Goal: Task Accomplishment & Management: Use online tool/utility

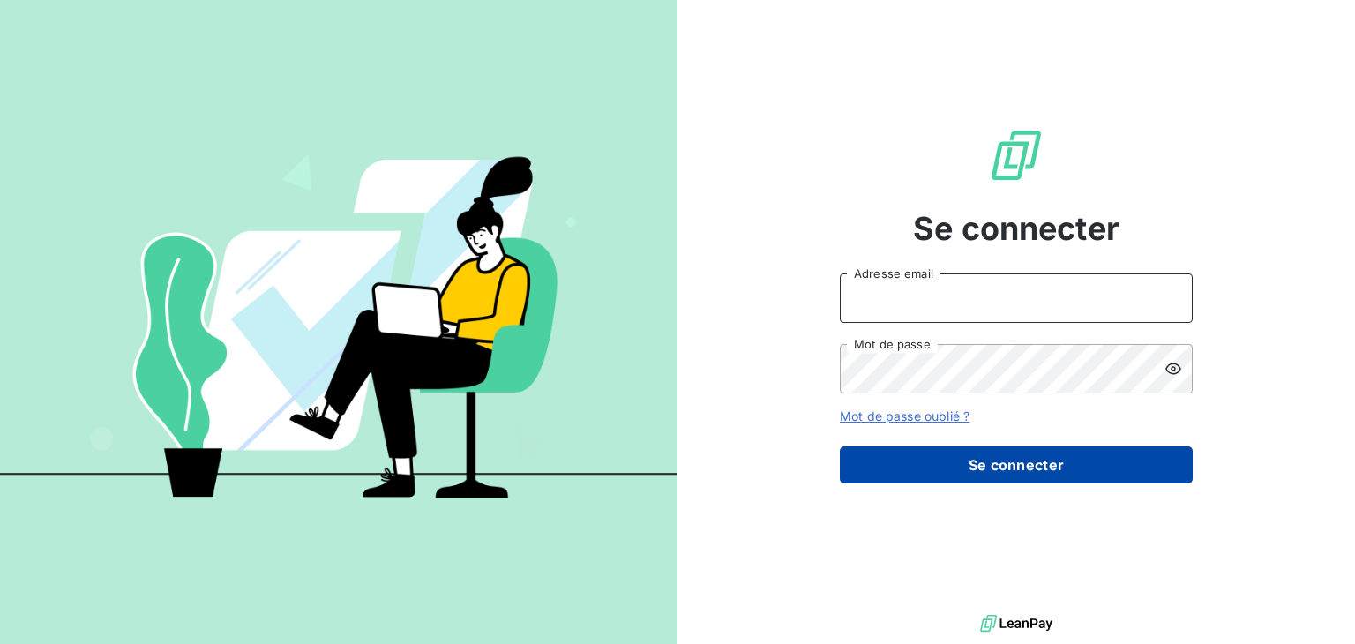
type input "[EMAIL_ADDRESS][DOMAIN_NAME]"
click at [971, 461] on button "Se connecter" at bounding box center [1016, 464] width 353 height 37
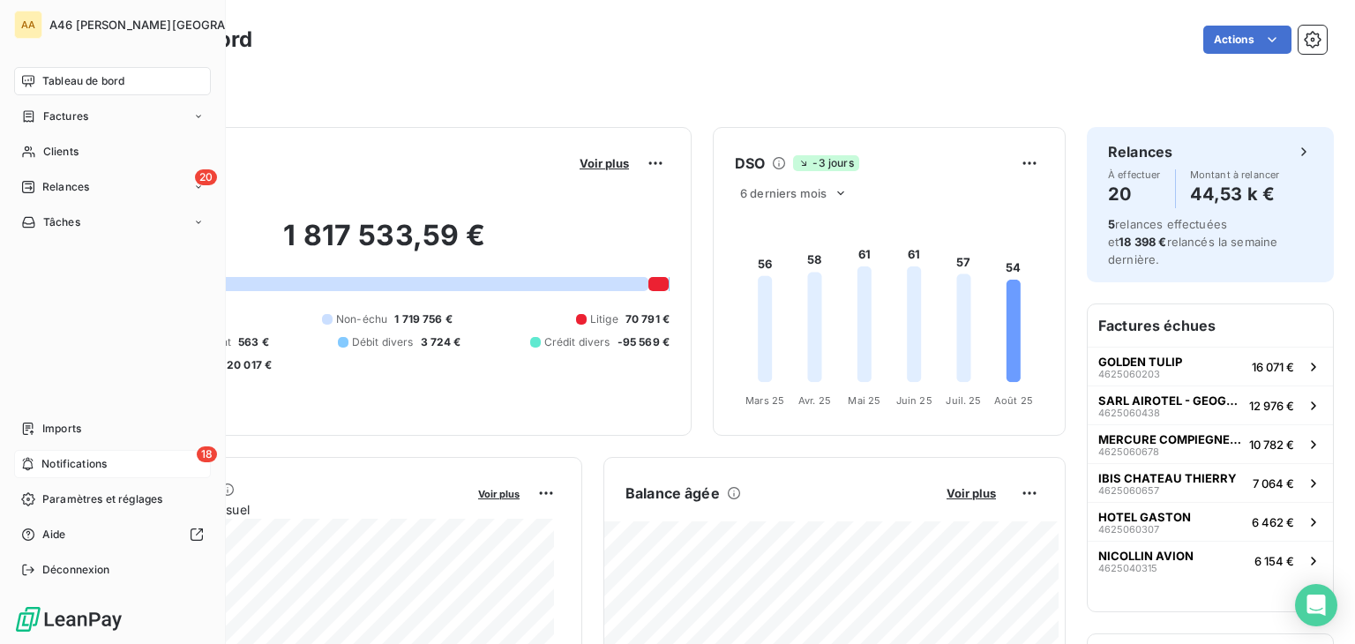
click at [91, 460] on span "Notifications" at bounding box center [73, 464] width 65 height 16
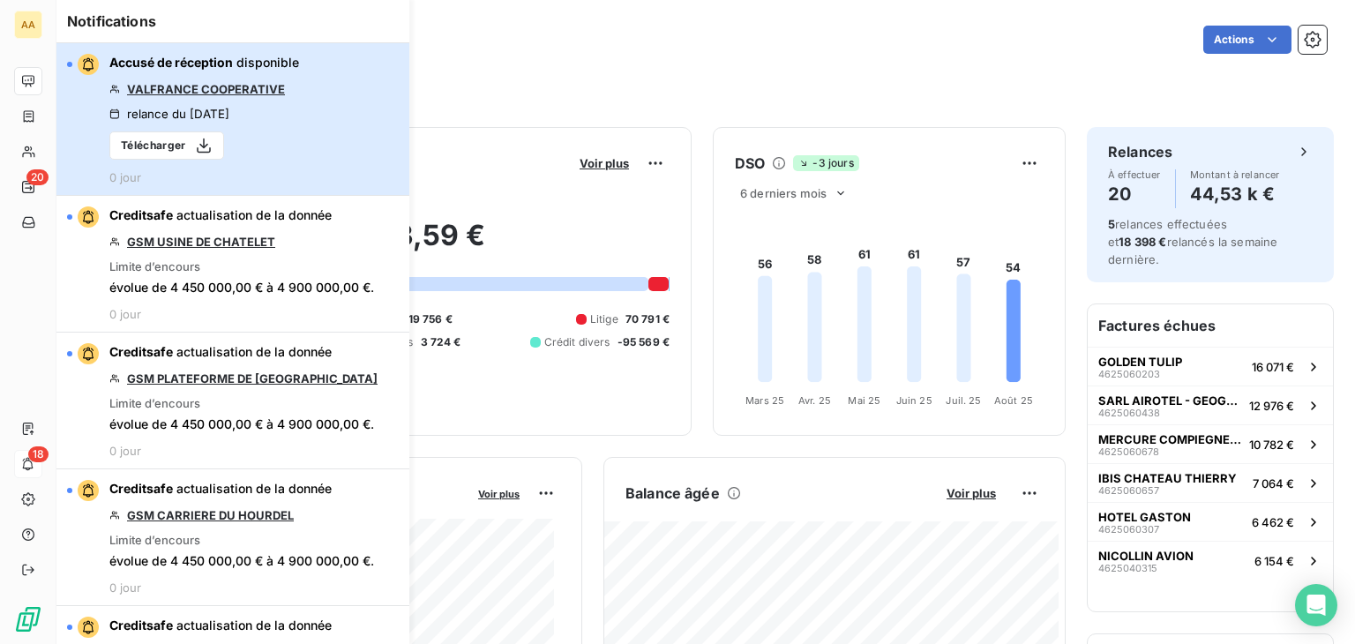
click at [339, 138] on button "Accusé de réception disponible VALFRANCE COOPERATIVE relance du 11 août 2025 Té…" at bounding box center [232, 119] width 353 height 153
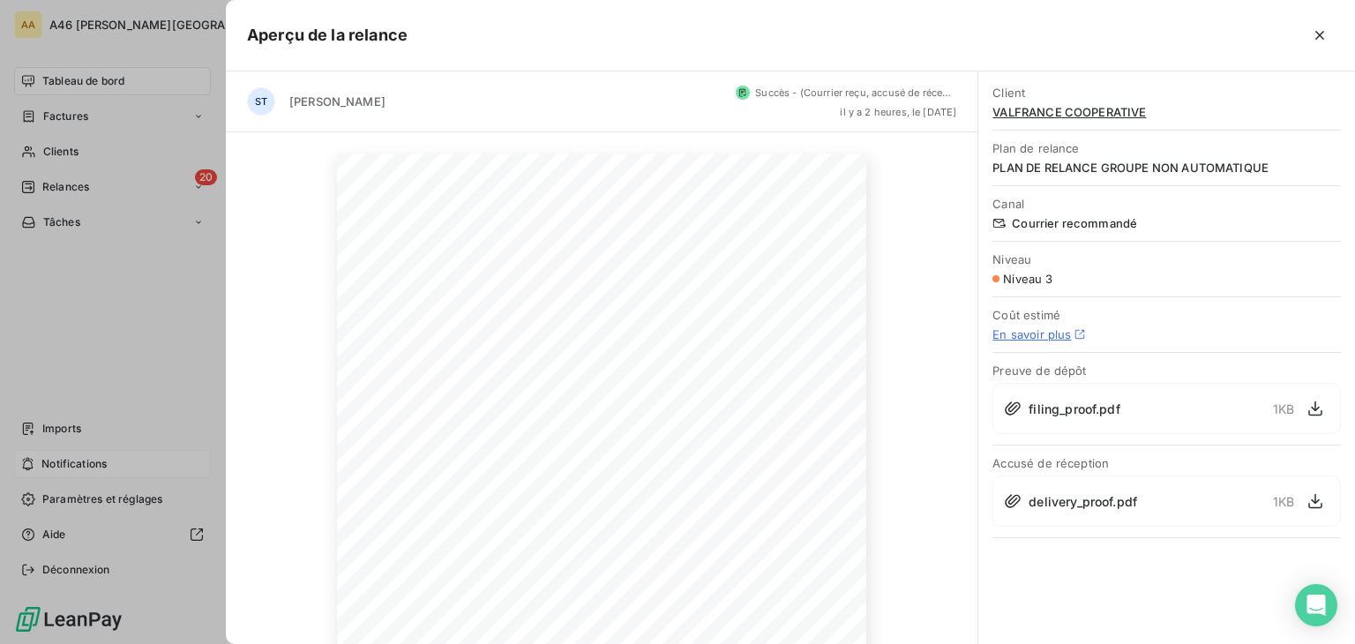
click at [111, 188] on div at bounding box center [677, 322] width 1355 height 644
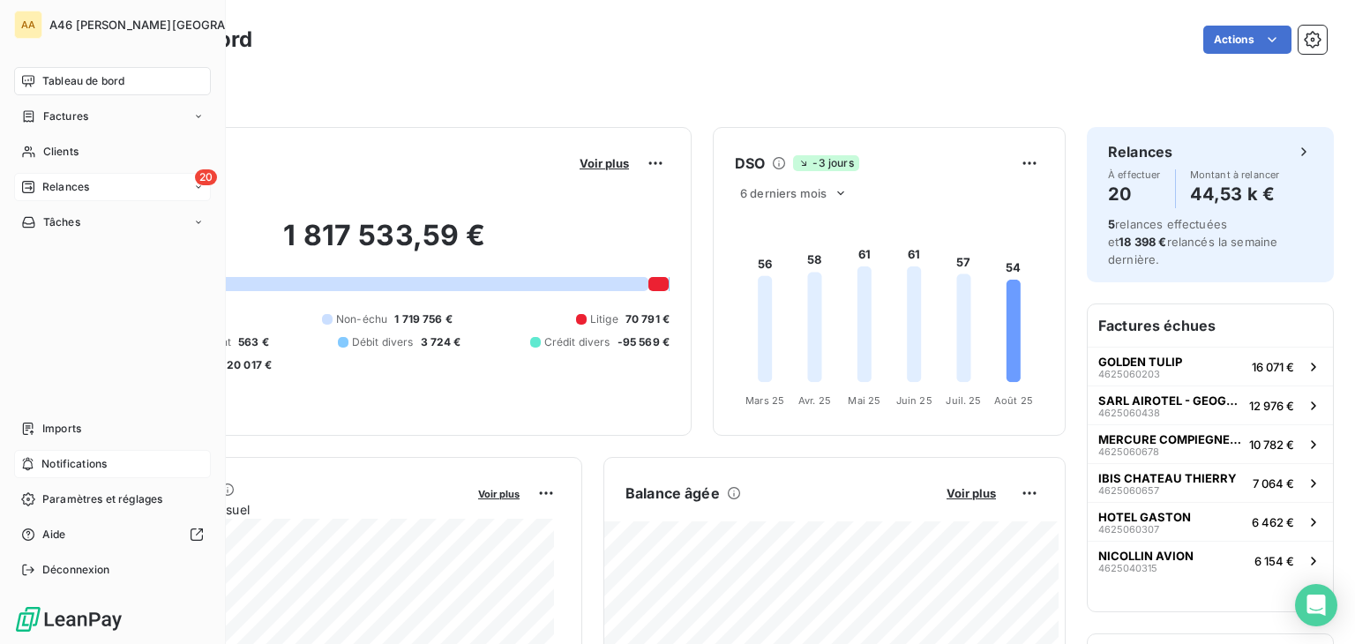
click at [57, 181] on span "Relances" at bounding box center [65, 187] width 47 height 16
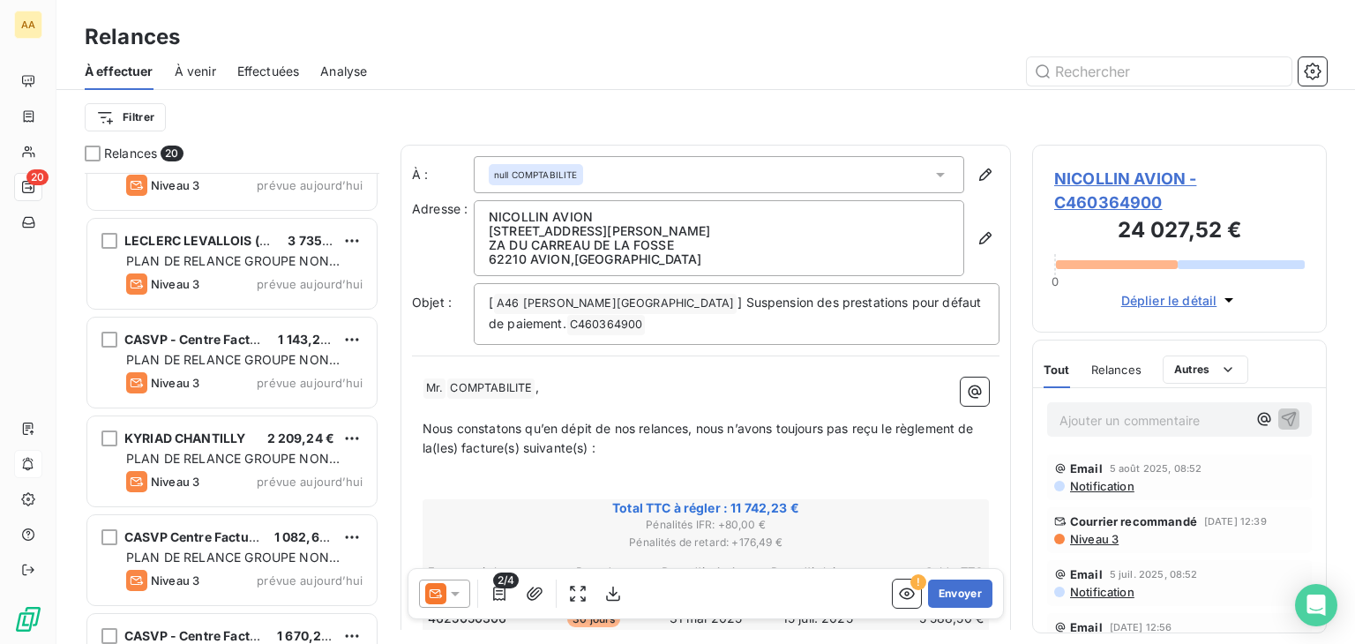
scroll to position [265, 0]
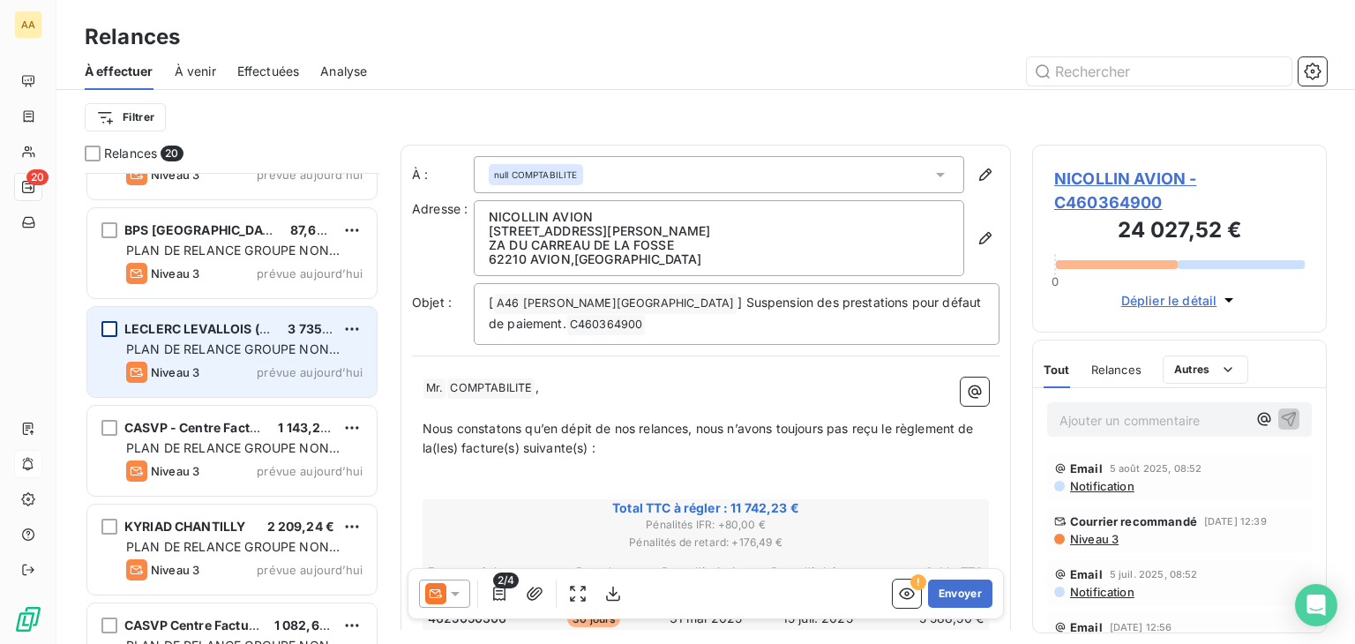
click at [113, 328] on div "grid" at bounding box center [109, 329] width 16 height 16
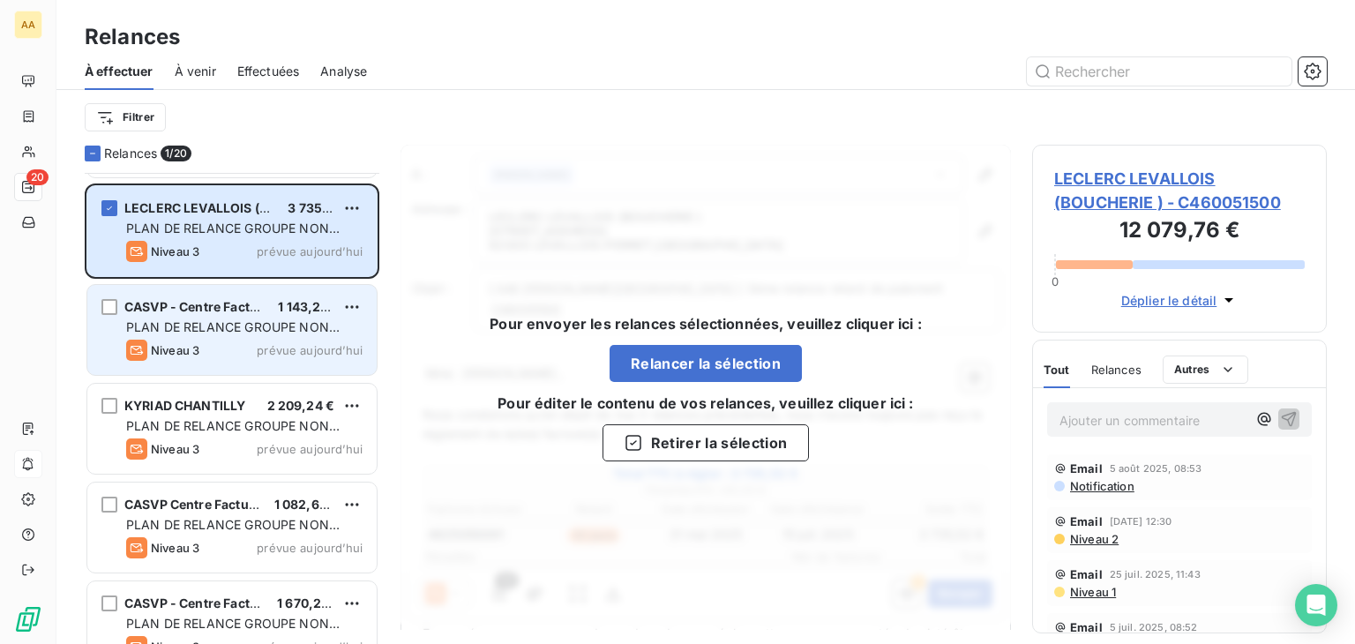
scroll to position [441, 0]
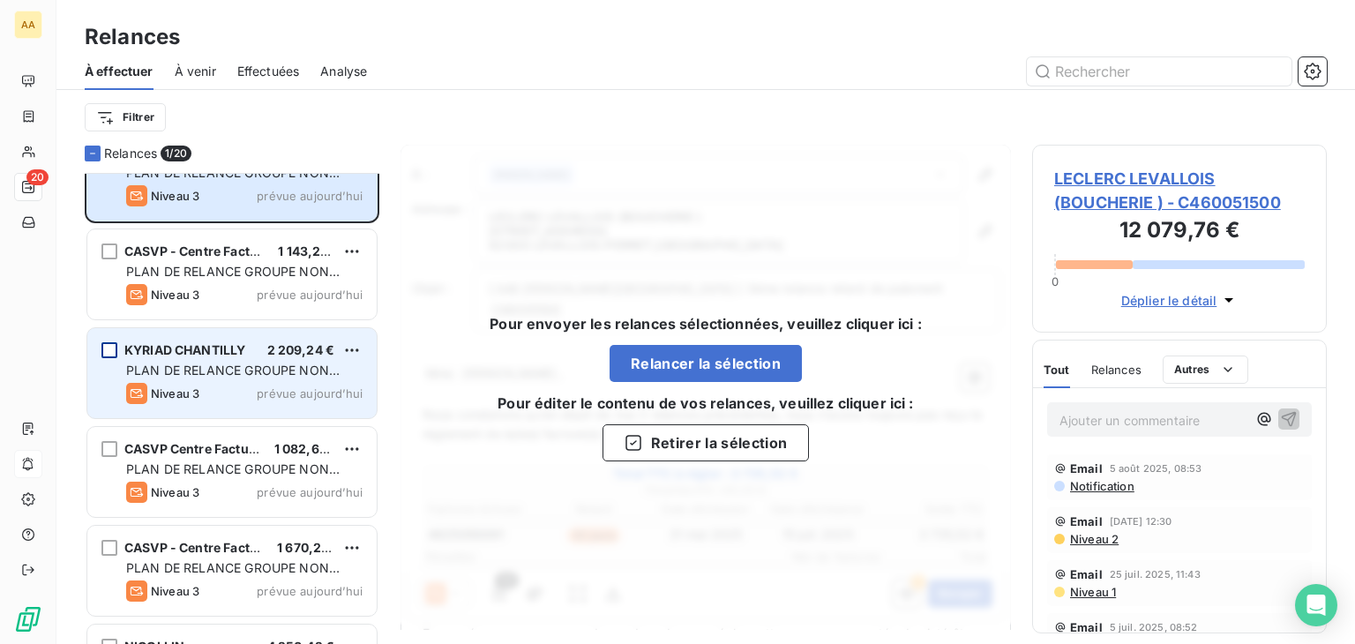
click at [112, 347] on div "grid" at bounding box center [109, 350] width 16 height 16
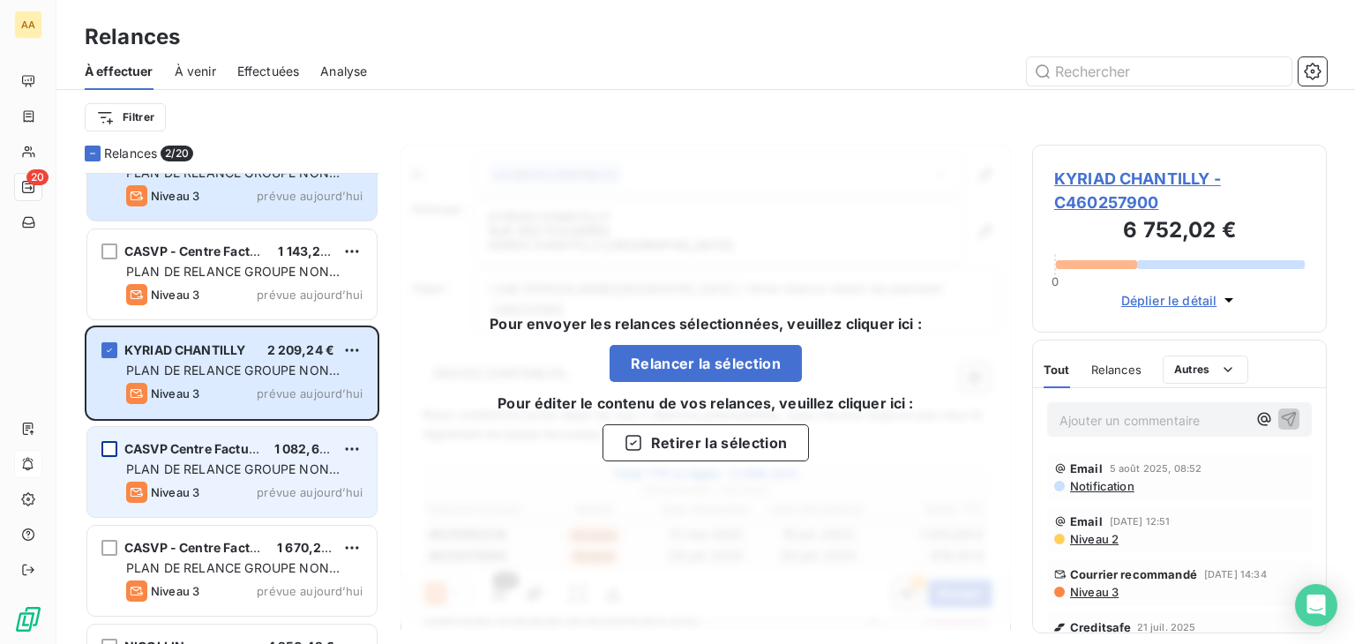
click at [109, 449] on div "grid" at bounding box center [109, 449] width 16 height 16
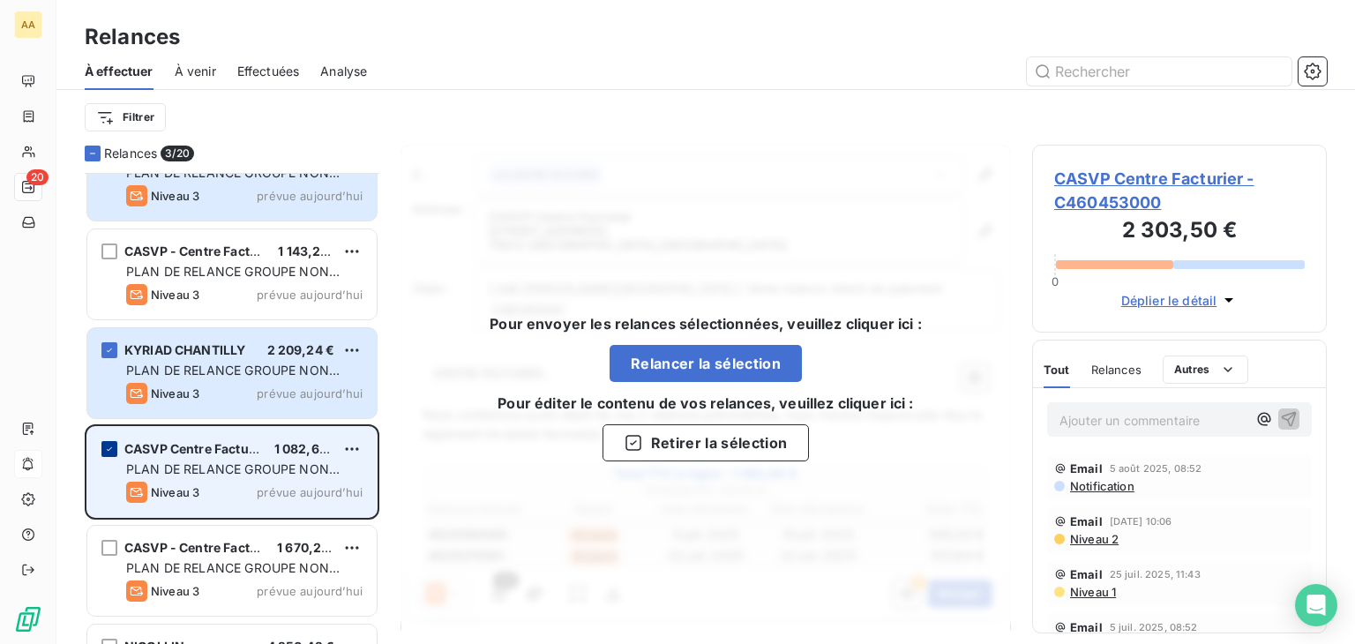
scroll to position [618, 0]
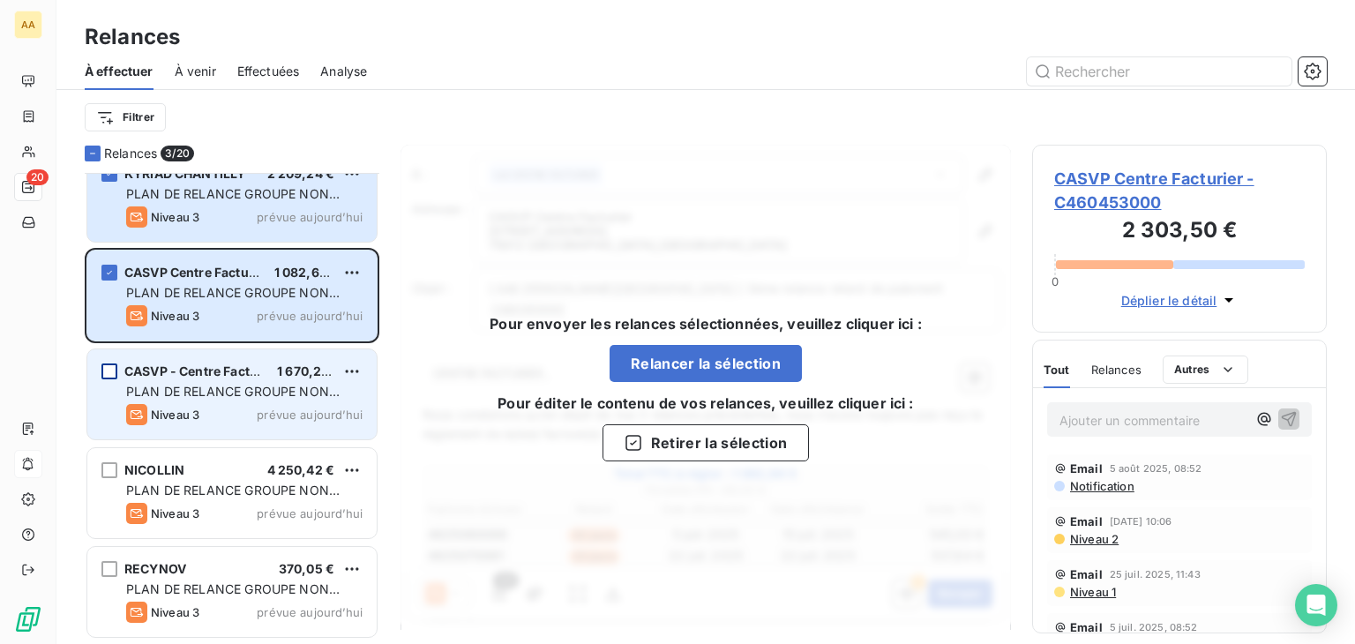
click at [112, 367] on div "grid" at bounding box center [109, 371] width 16 height 16
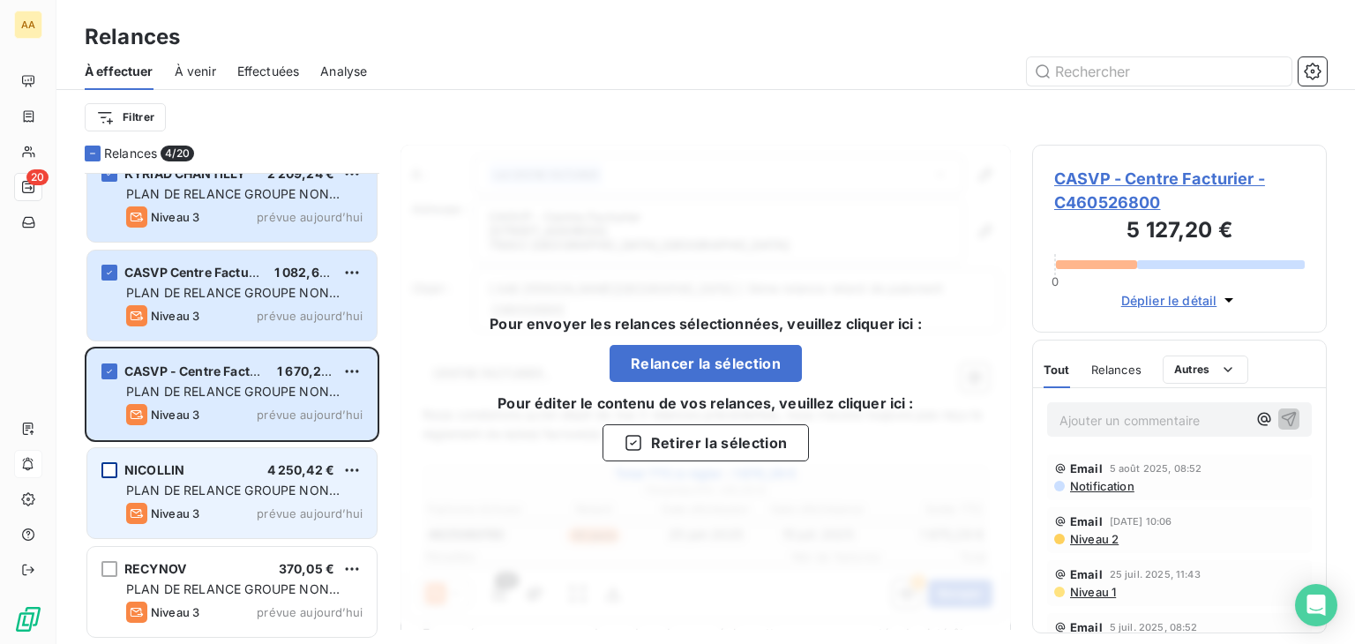
click at [114, 465] on div "grid" at bounding box center [109, 470] width 16 height 16
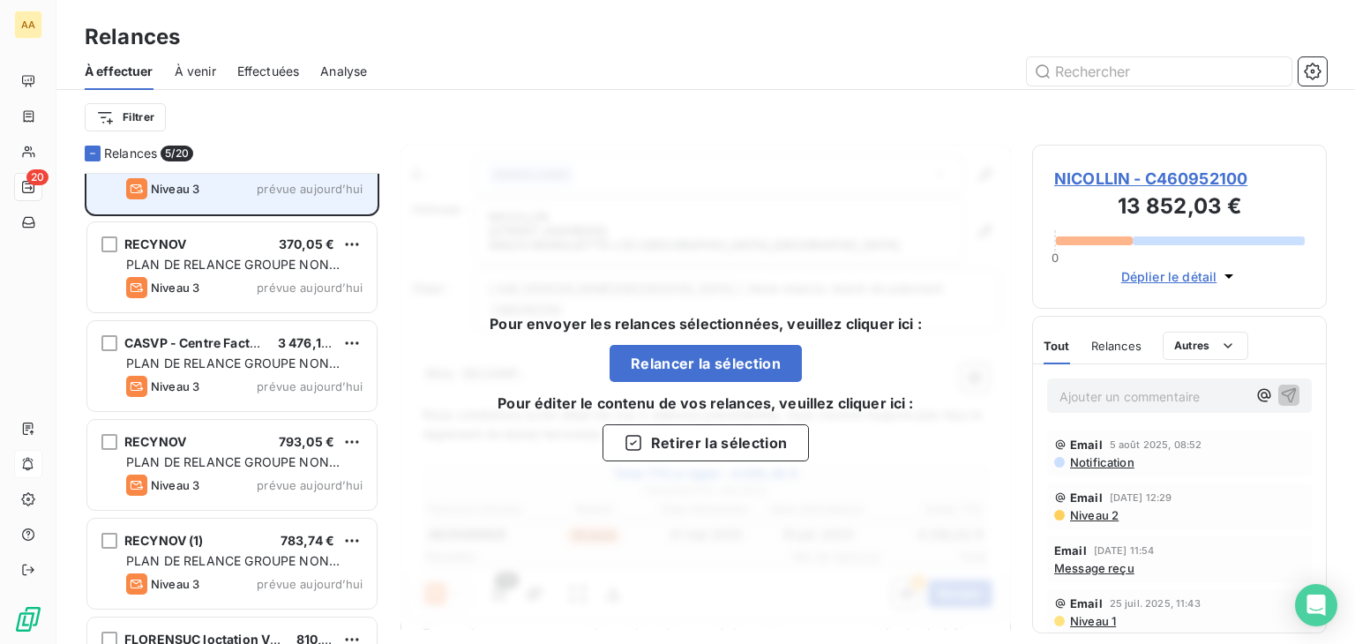
scroll to position [970, 0]
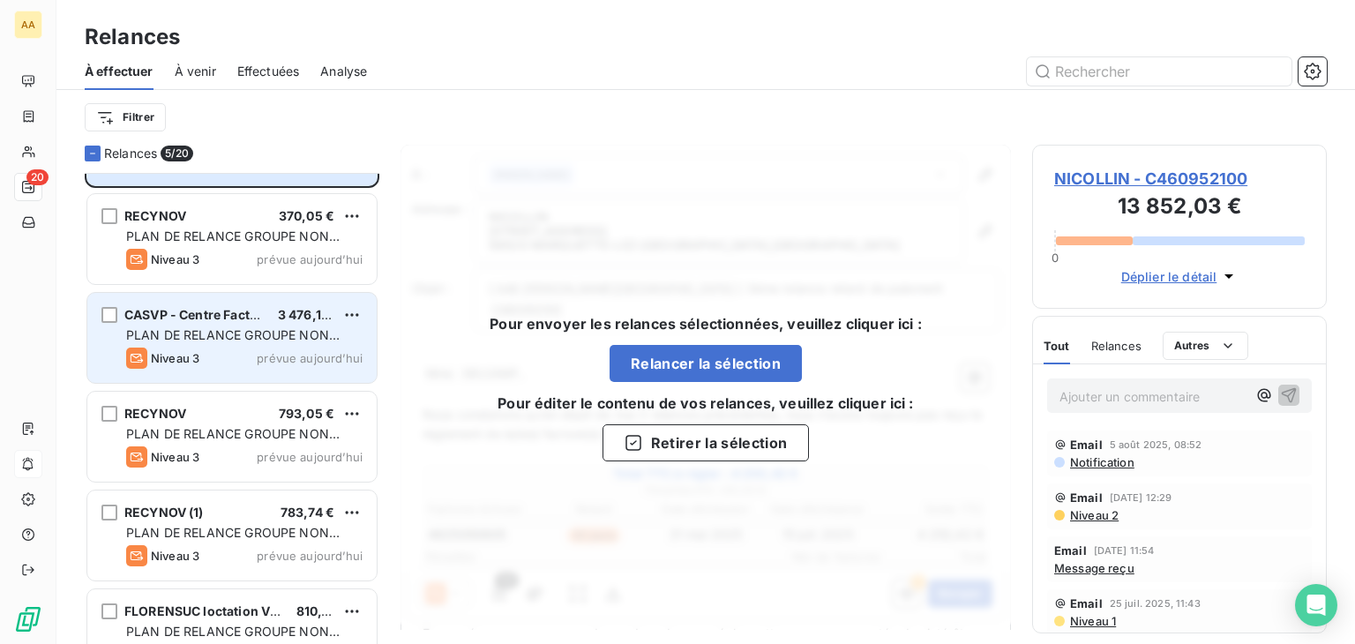
click at [112, 326] on div "CASVP - Centre Facturier 3 476,14 € PLAN DE RELANCE GROUPE NON AUTOMATIQUE Nive…" at bounding box center [231, 338] width 289 height 90
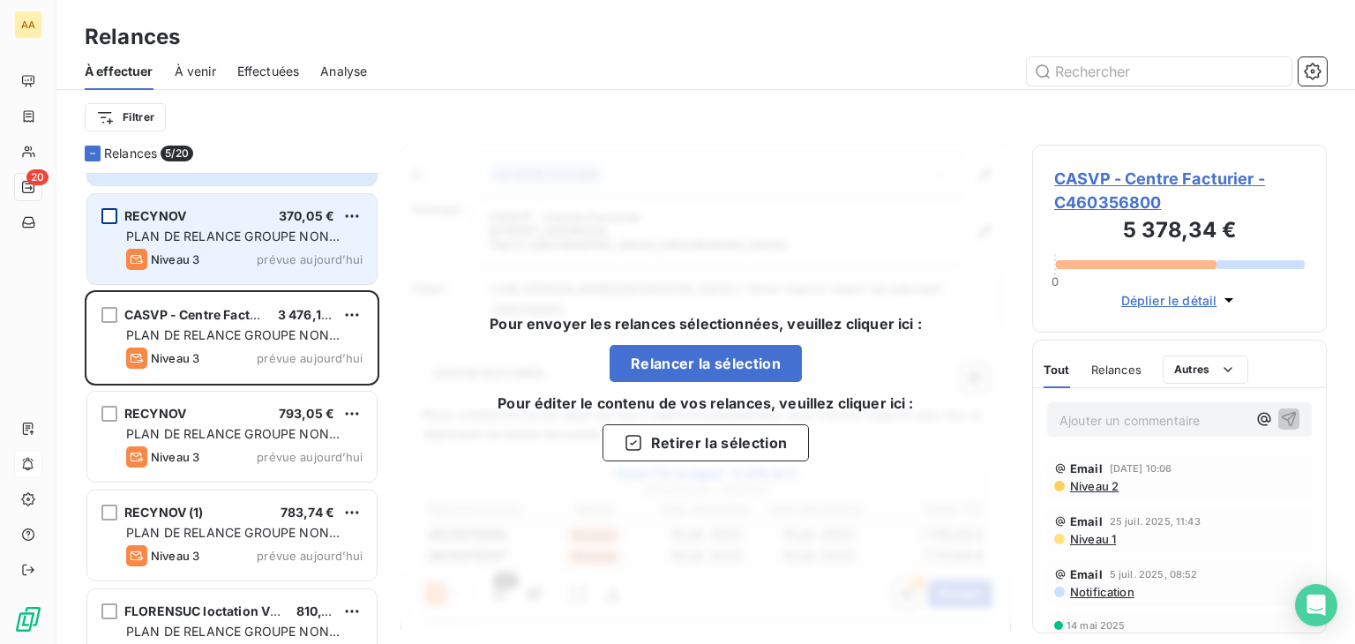
click at [104, 215] on div "grid" at bounding box center [109, 216] width 16 height 16
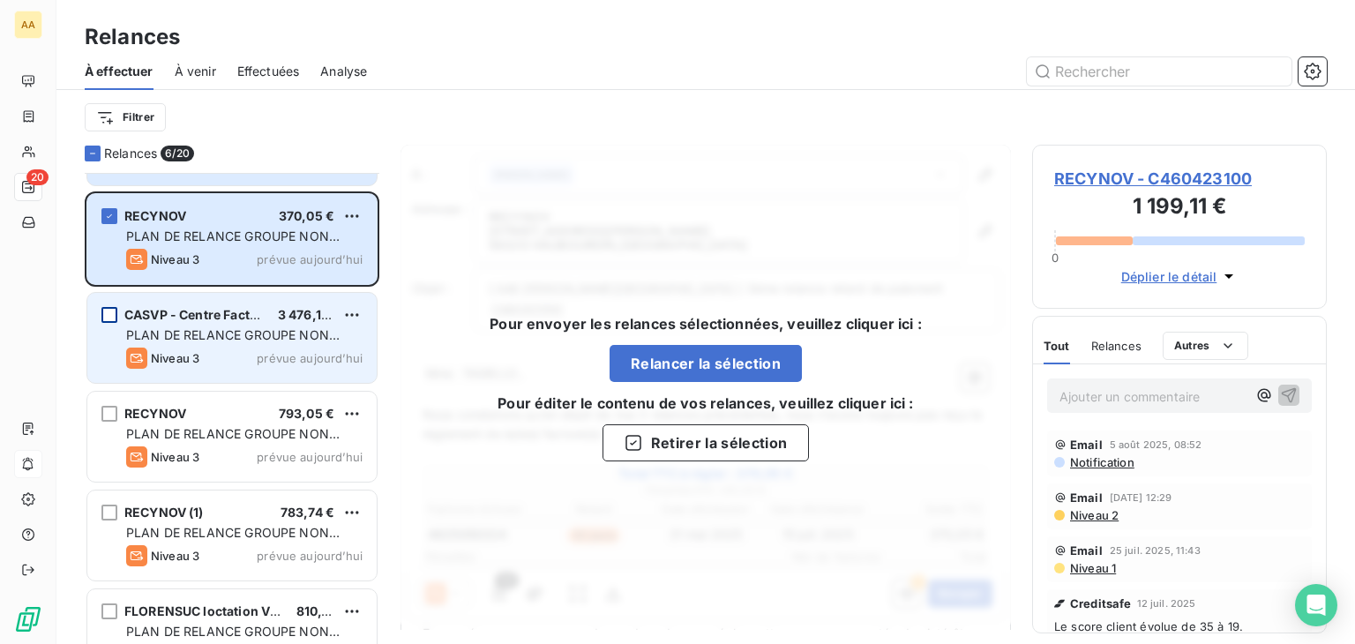
click at [109, 307] on div "grid" at bounding box center [109, 315] width 16 height 16
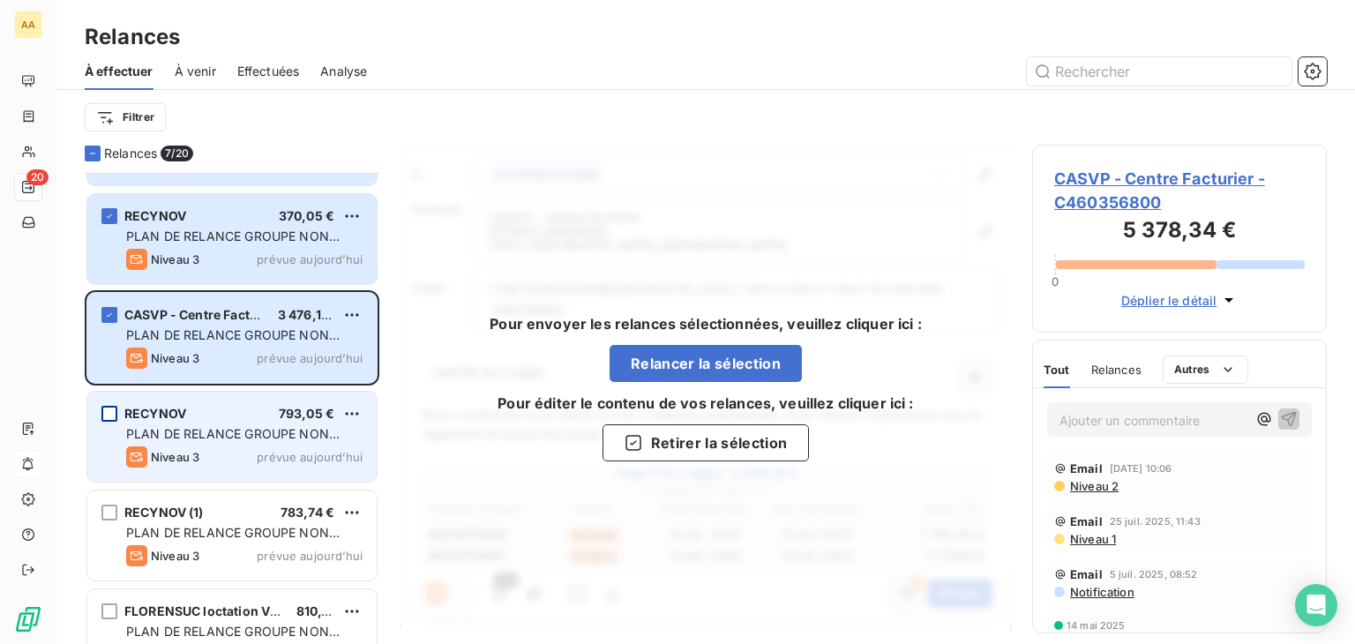
click at [113, 410] on div "grid" at bounding box center [109, 414] width 16 height 16
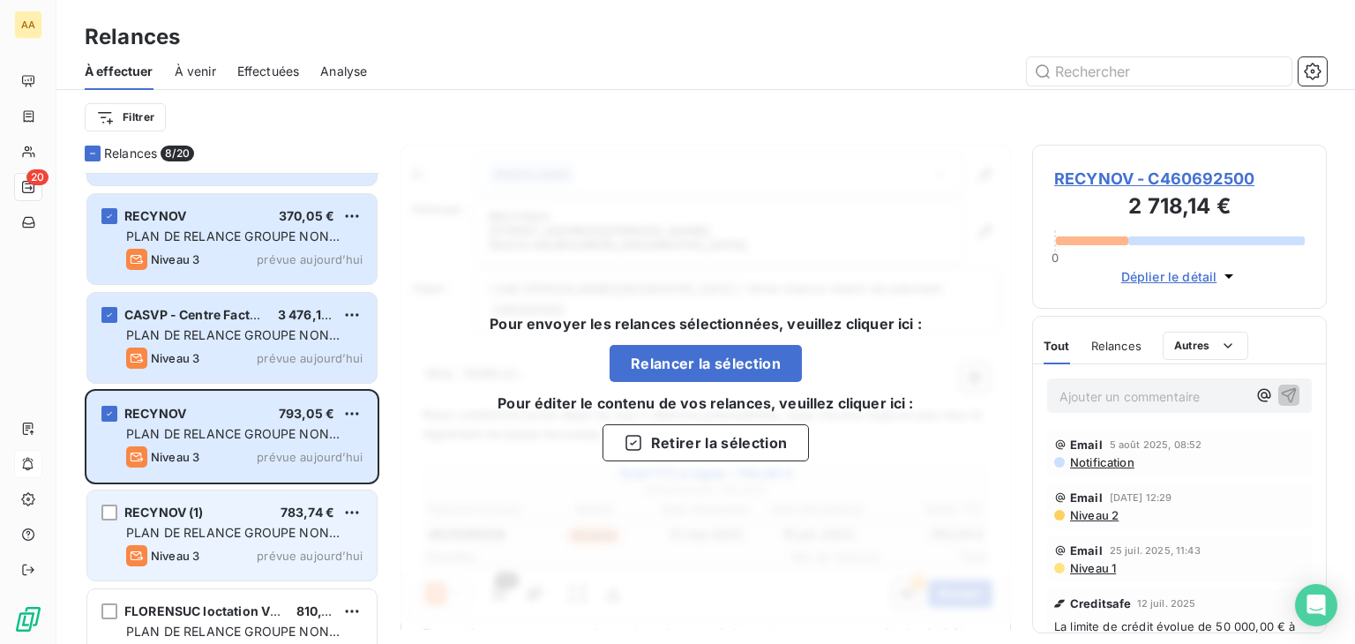
click at [112, 499] on div "RECYNOV (1) 783,74 € PLAN DE RELANCE GROUPE NON AUTOMATIQUE Niveau 3 prévue auj…" at bounding box center [231, 536] width 289 height 90
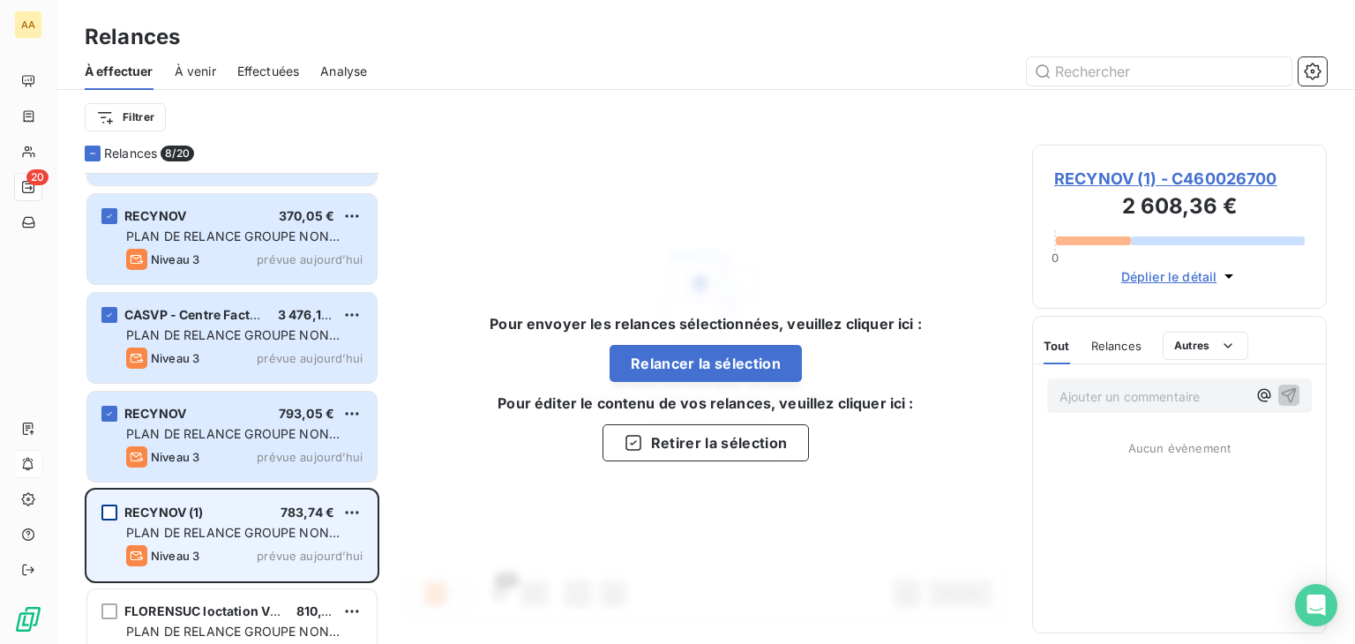
click at [109, 511] on div "grid" at bounding box center [109, 513] width 16 height 16
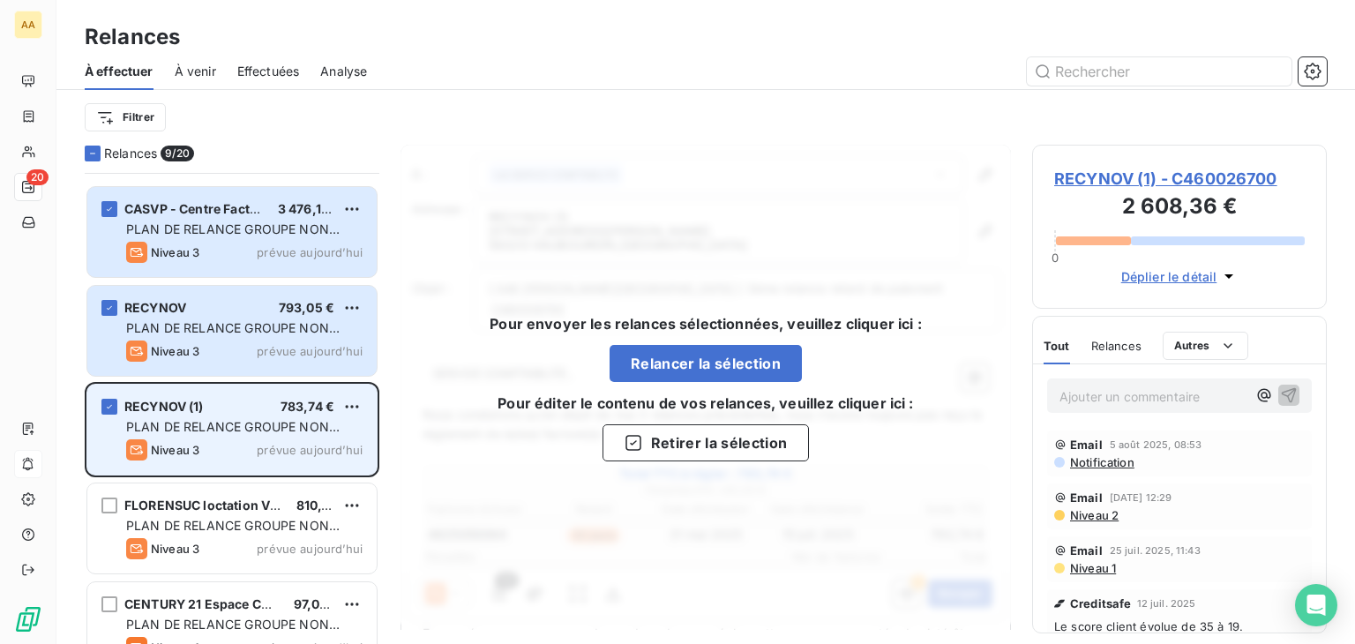
scroll to position [1235, 0]
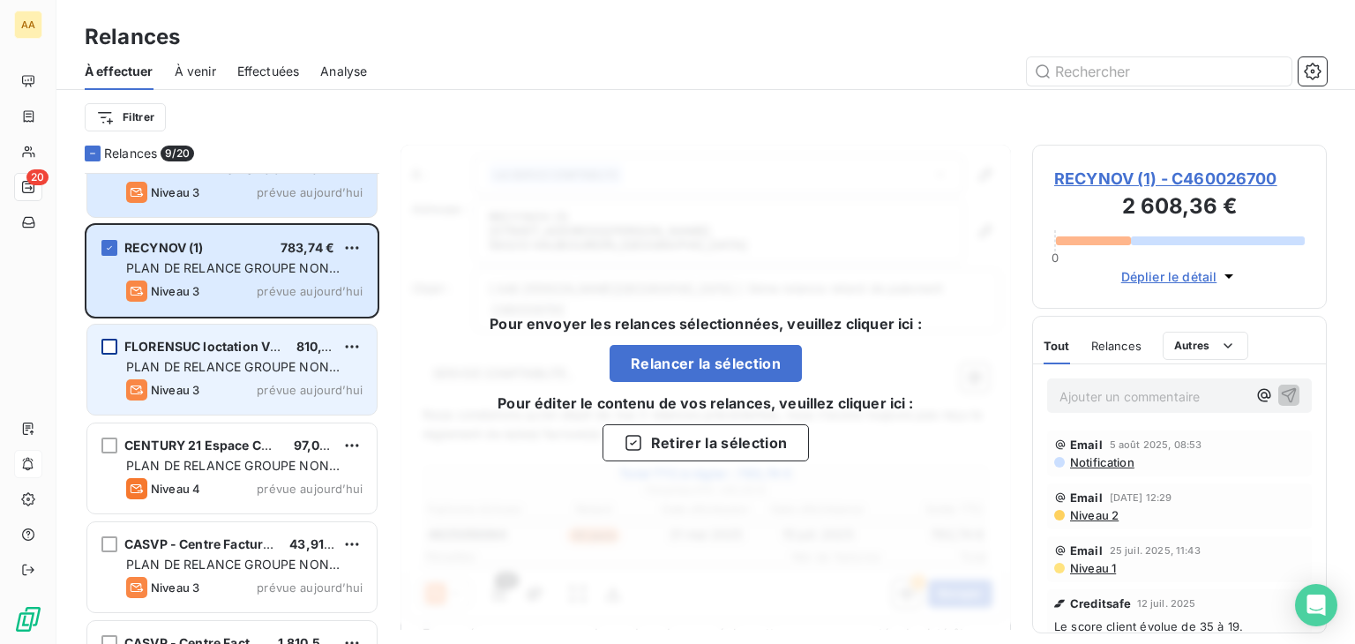
click at [109, 342] on div "grid" at bounding box center [109, 347] width 16 height 16
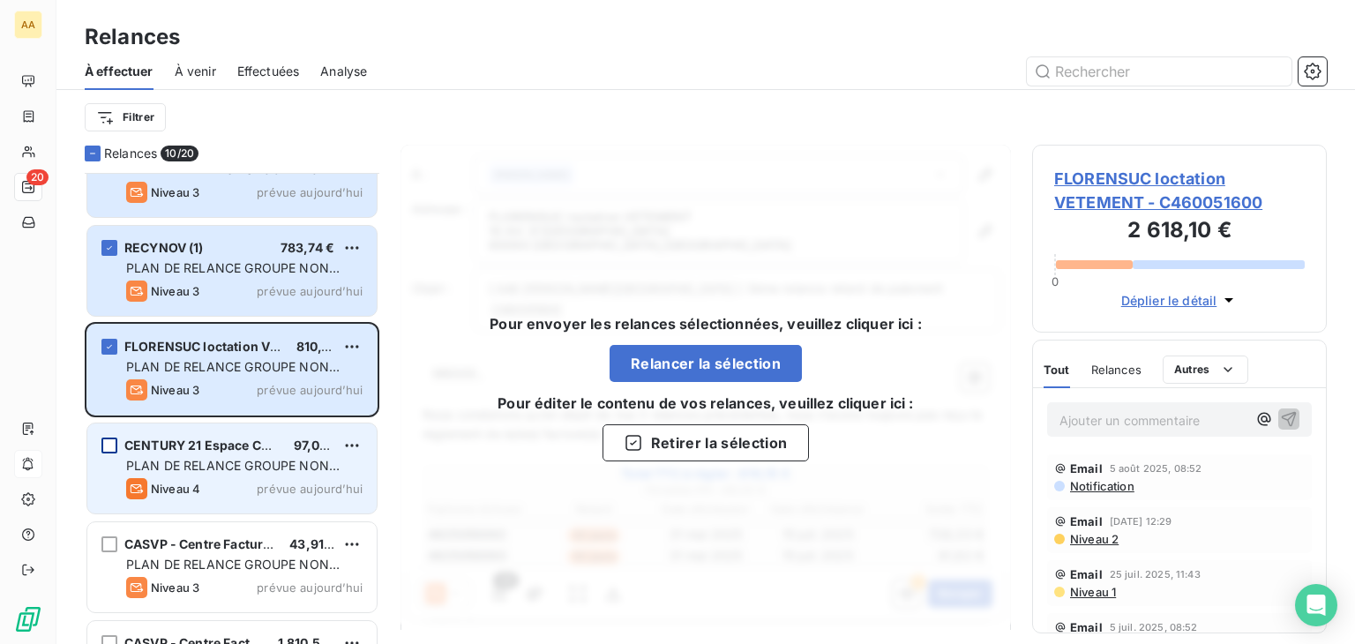
click at [109, 441] on div "grid" at bounding box center [109, 446] width 16 height 16
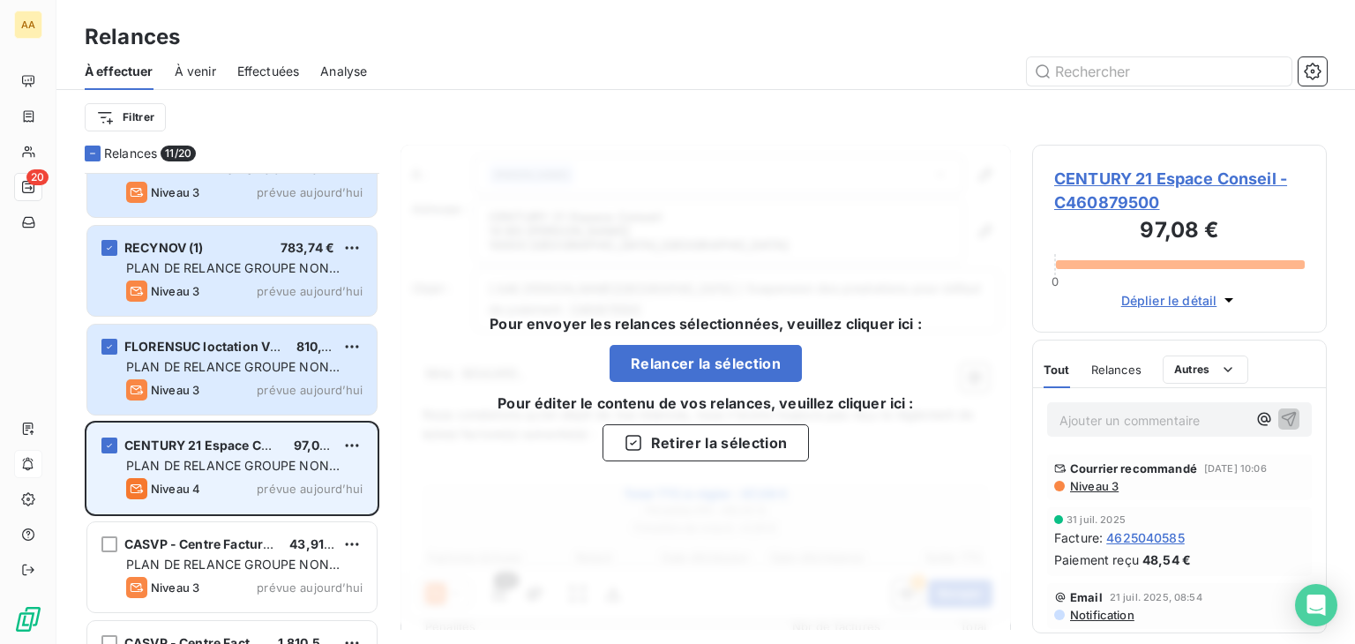
scroll to position [1323, 0]
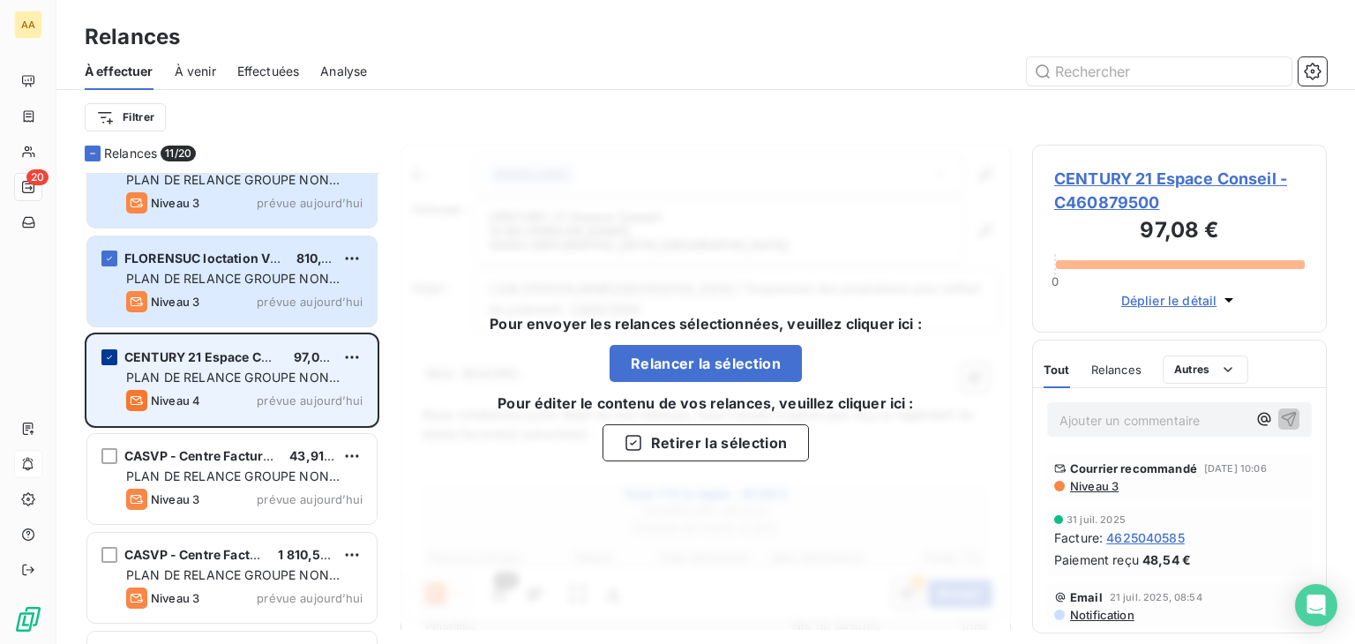
click at [102, 356] on div "grid" at bounding box center [109, 357] width 16 height 16
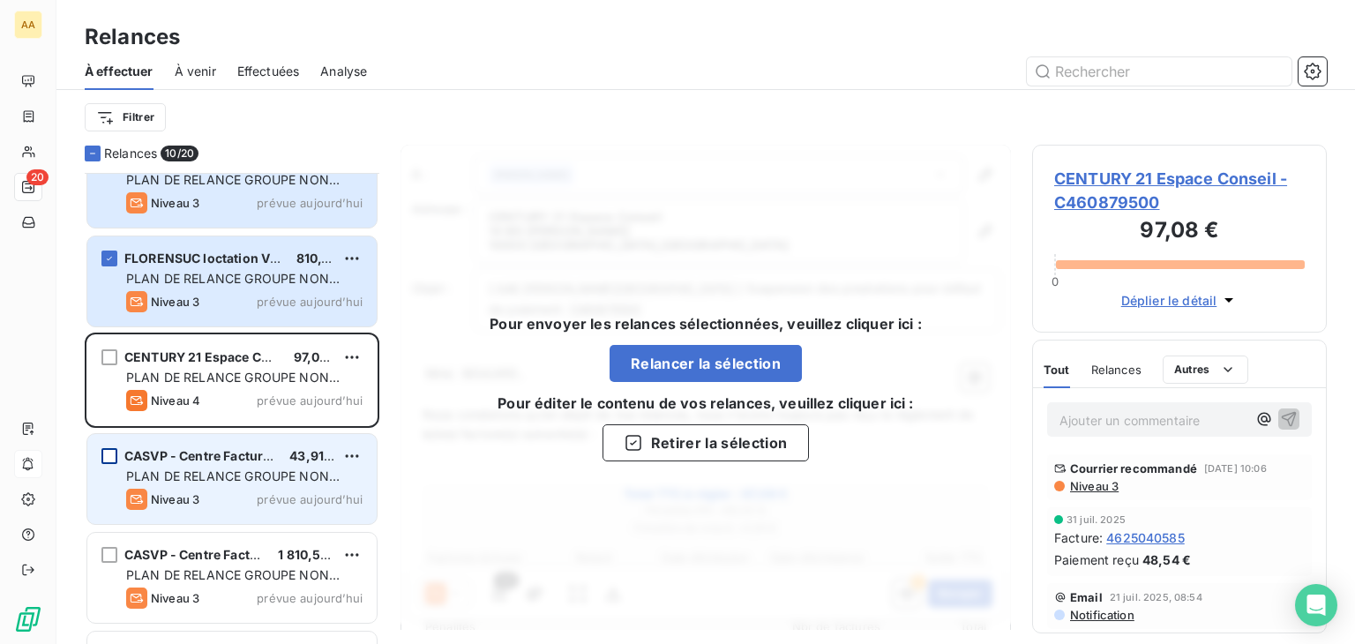
click at [107, 455] on div "grid" at bounding box center [109, 456] width 16 height 16
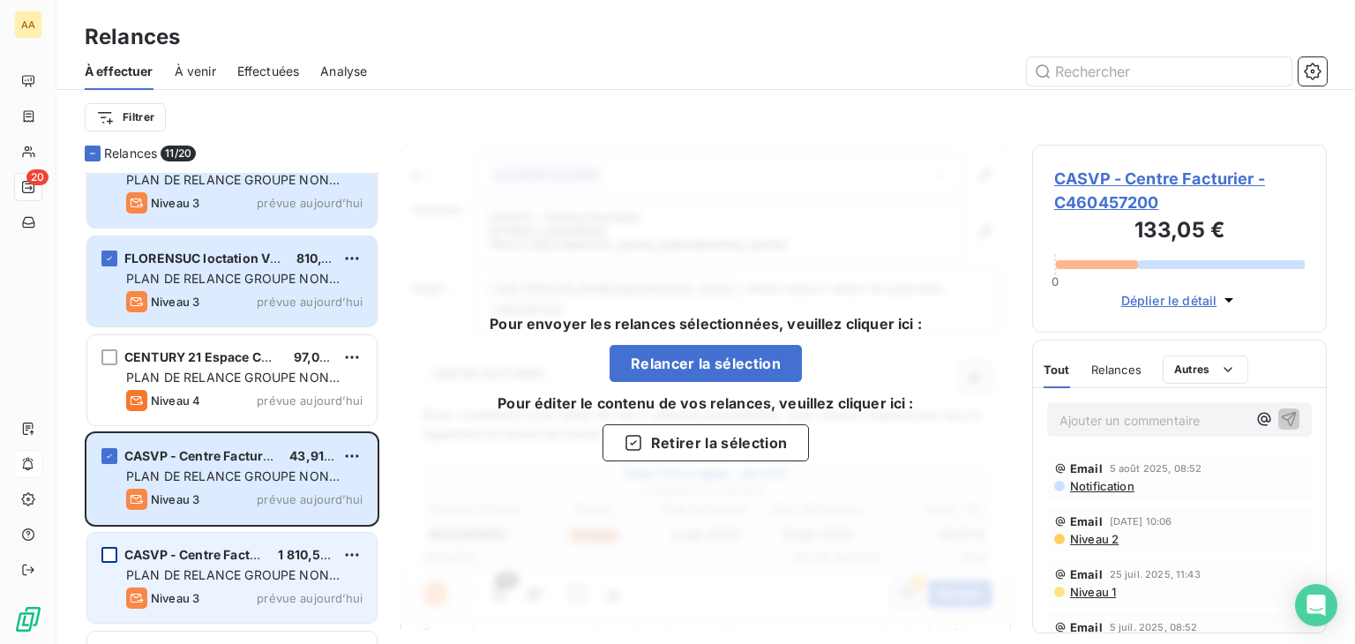
click at [109, 557] on div "grid" at bounding box center [109, 555] width 16 height 16
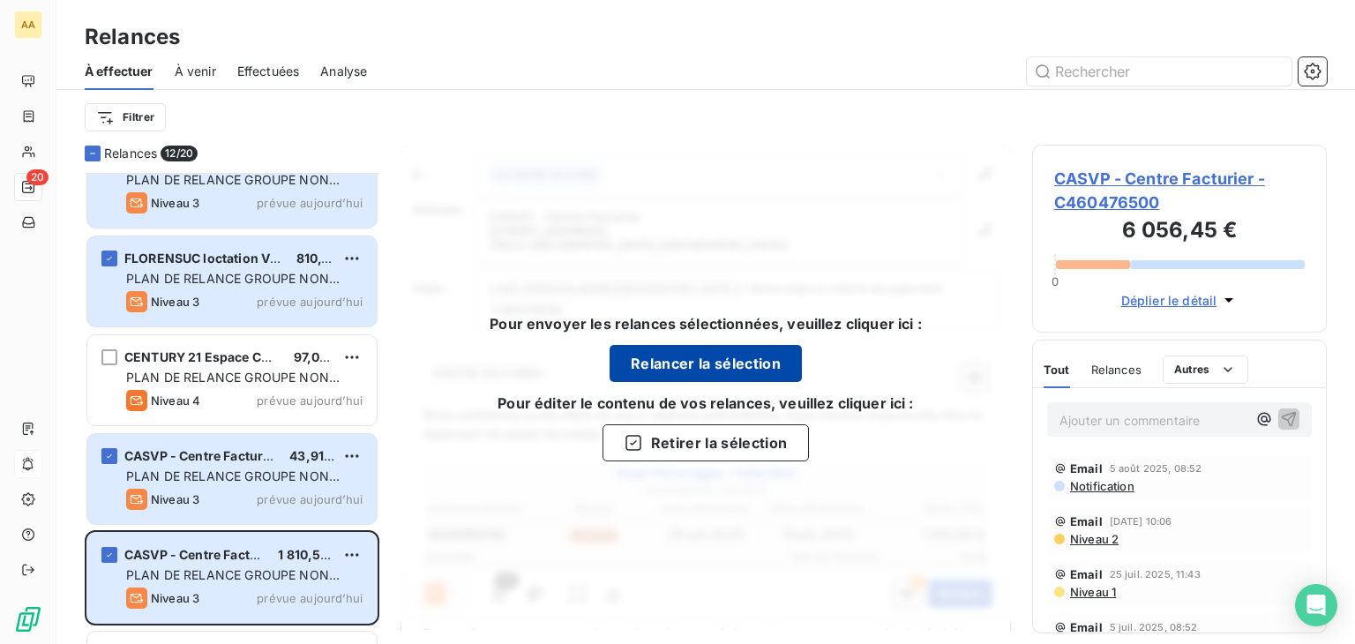
click at [711, 363] on button "Relancer la sélection" at bounding box center [706, 363] width 192 height 37
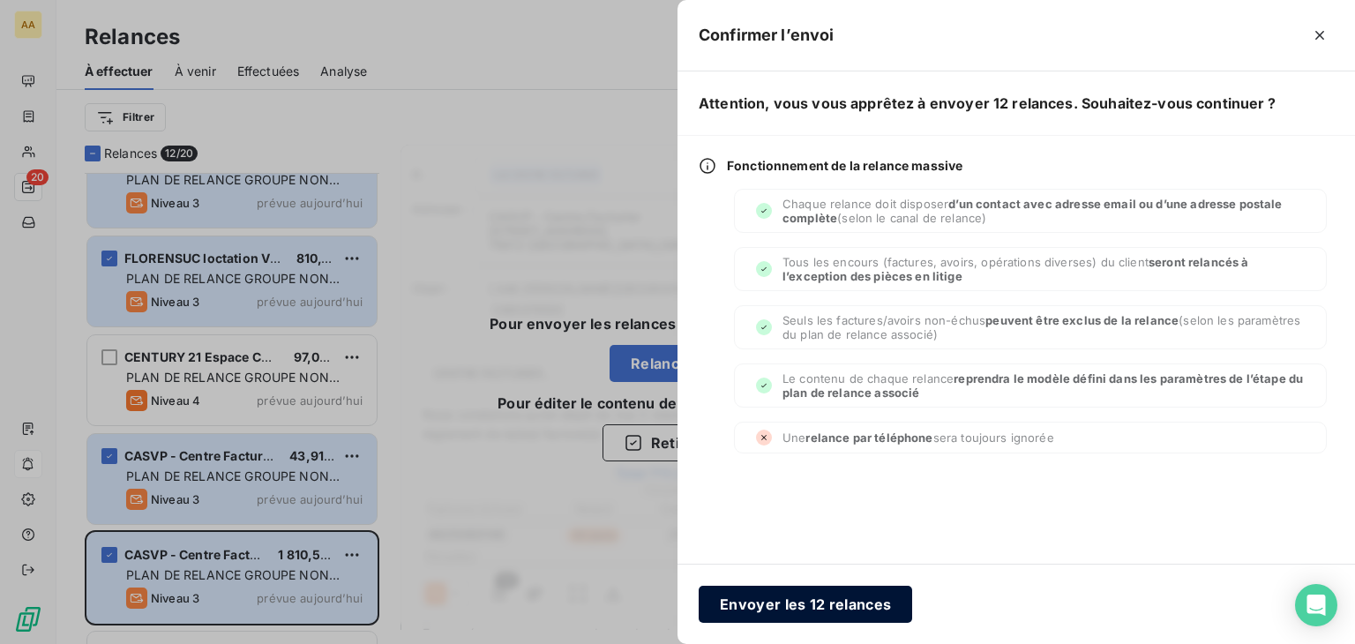
click at [781, 605] on button "Envoyer les 12 relances" at bounding box center [805, 604] width 213 height 37
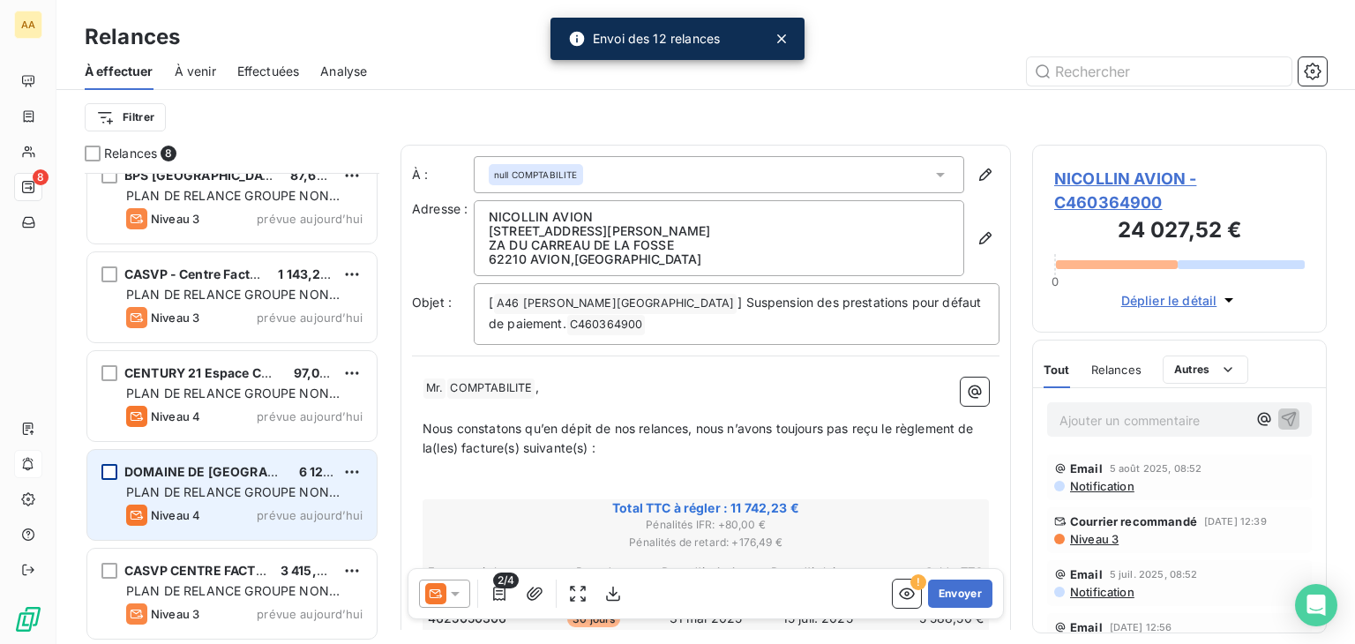
click at [113, 470] on div "grid" at bounding box center [109, 472] width 16 height 16
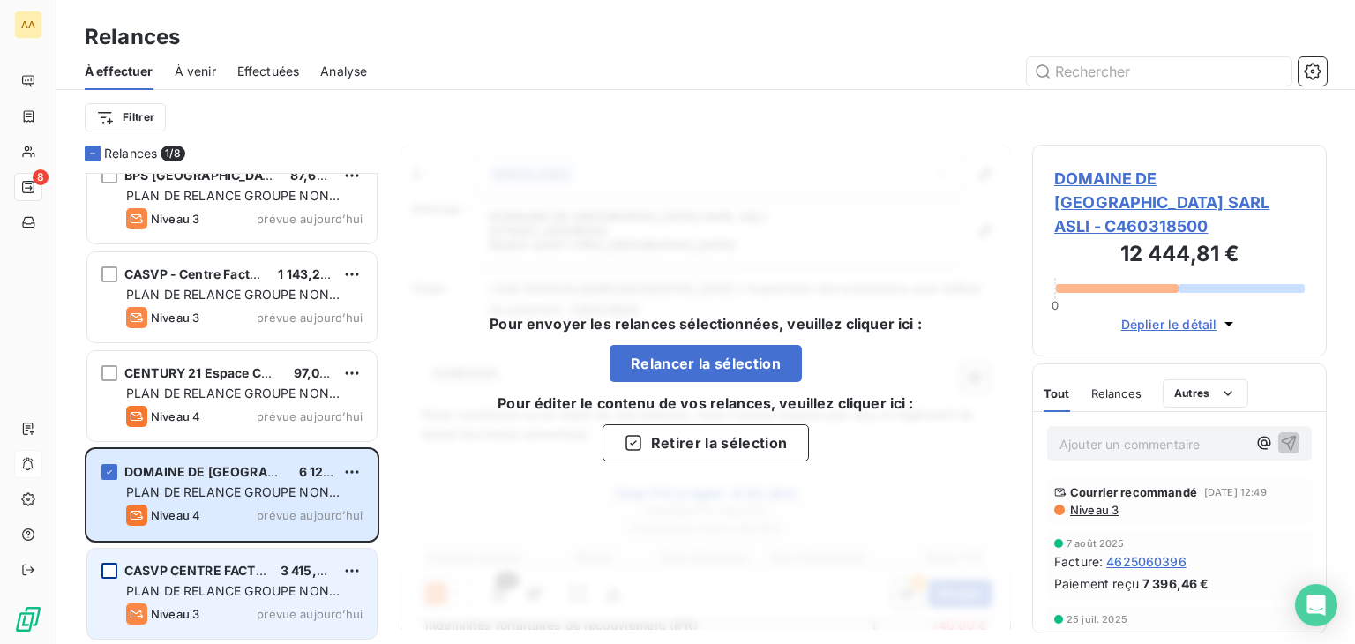
click at [115, 568] on div "grid" at bounding box center [109, 571] width 16 height 16
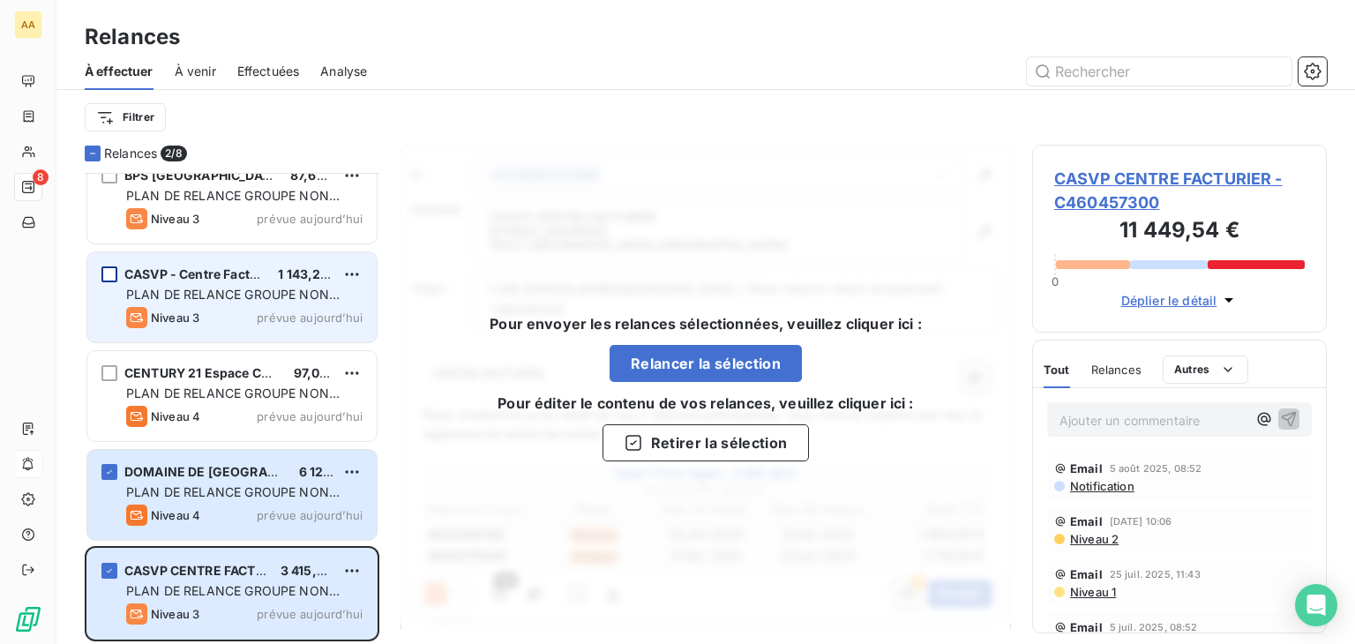
click at [108, 273] on div "grid" at bounding box center [109, 274] width 16 height 16
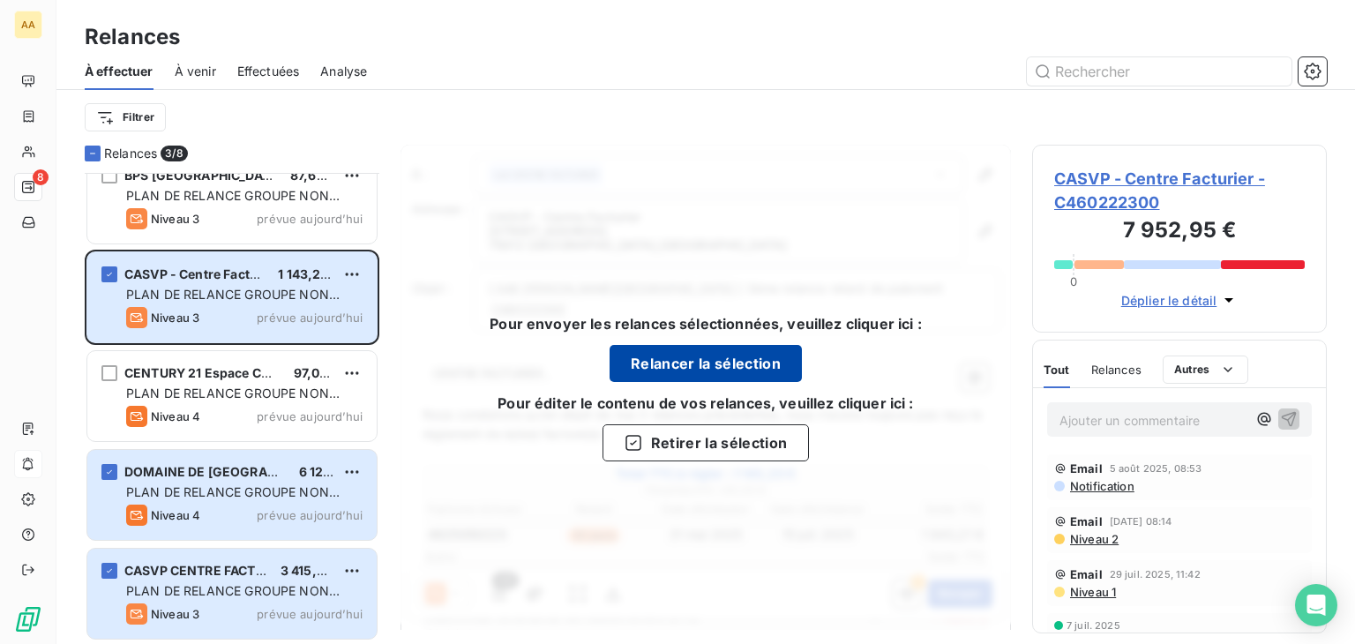
click at [688, 359] on button "Relancer la sélection" at bounding box center [706, 363] width 192 height 37
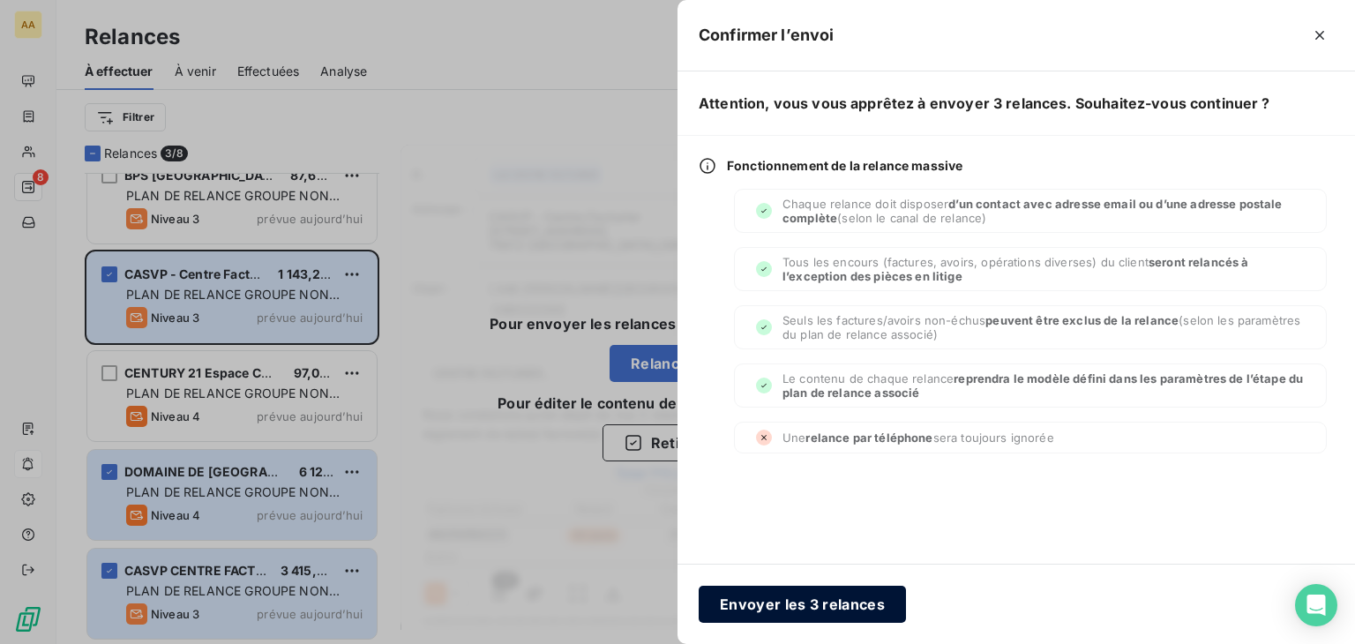
click at [738, 608] on button "Envoyer les 3 relances" at bounding box center [802, 604] width 207 height 37
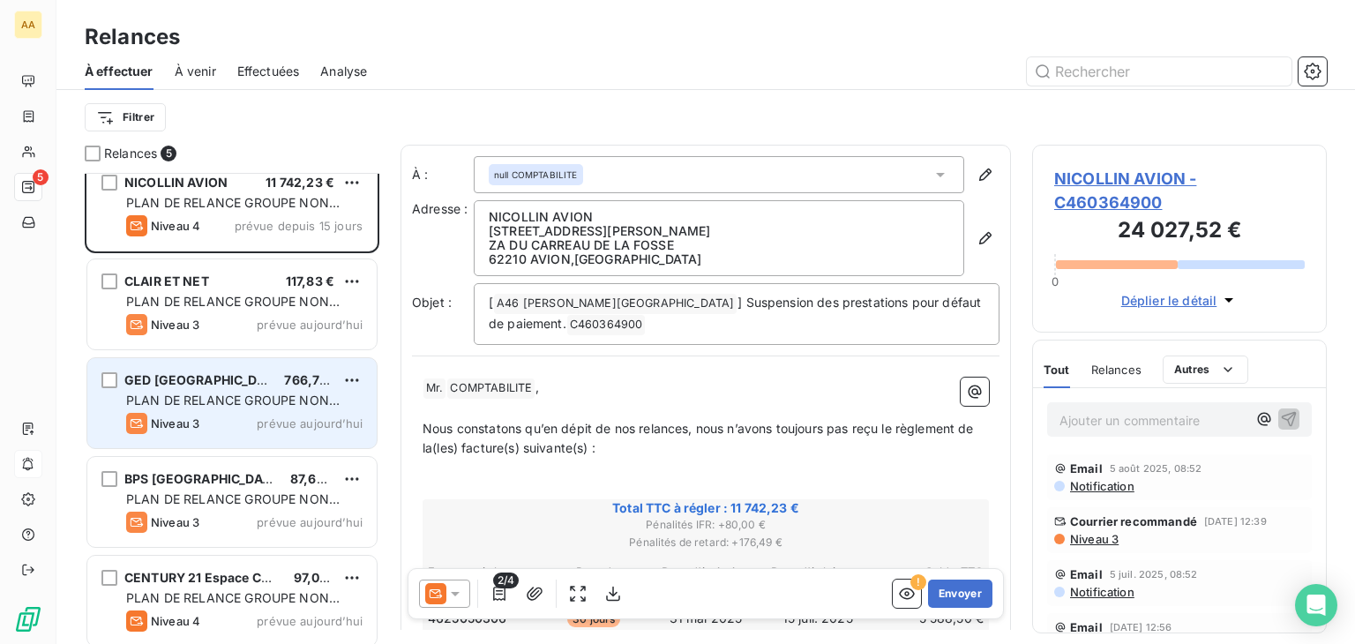
scroll to position [23, 0]
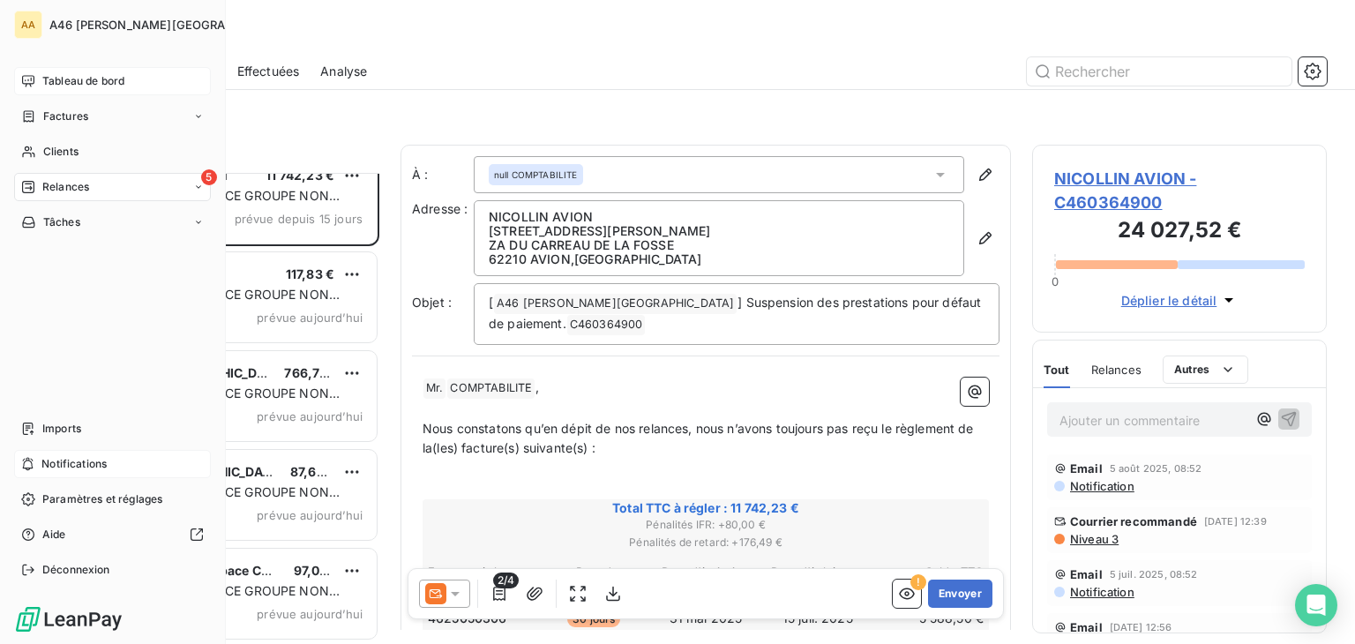
click at [85, 76] on span "Tableau de bord" at bounding box center [83, 81] width 82 height 16
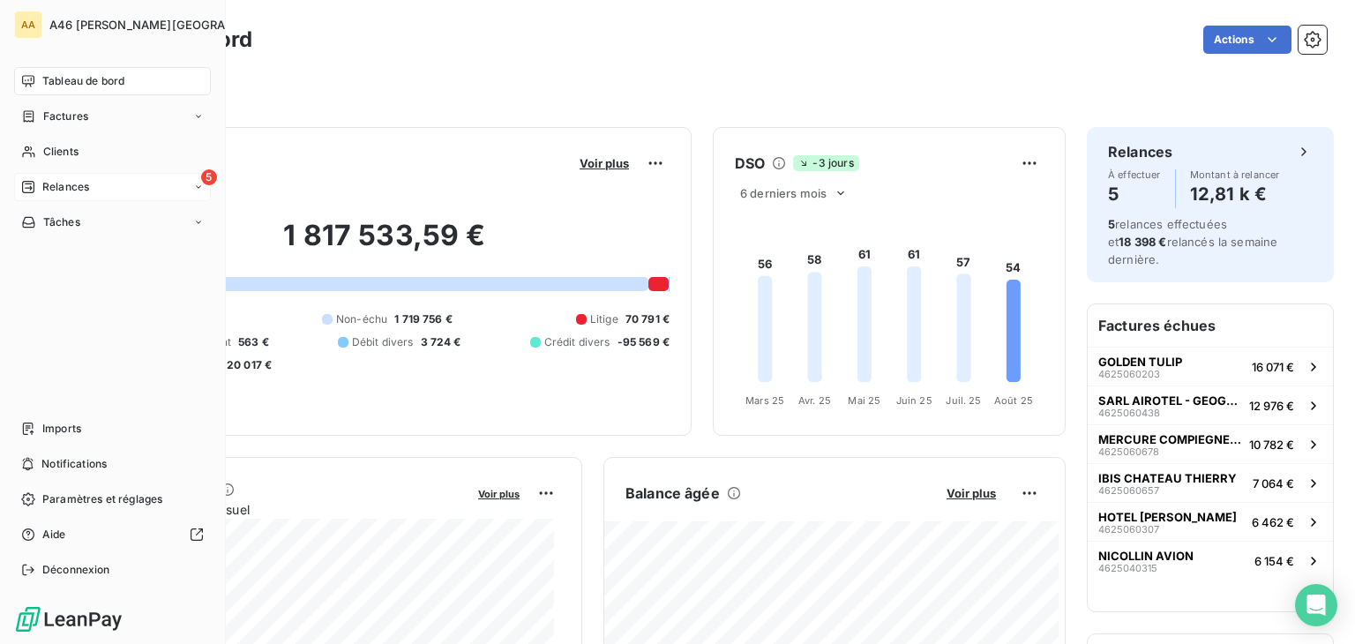
click at [89, 187] on div "5 Relances" at bounding box center [112, 187] width 197 height 28
